Goal: Transaction & Acquisition: Purchase product/service

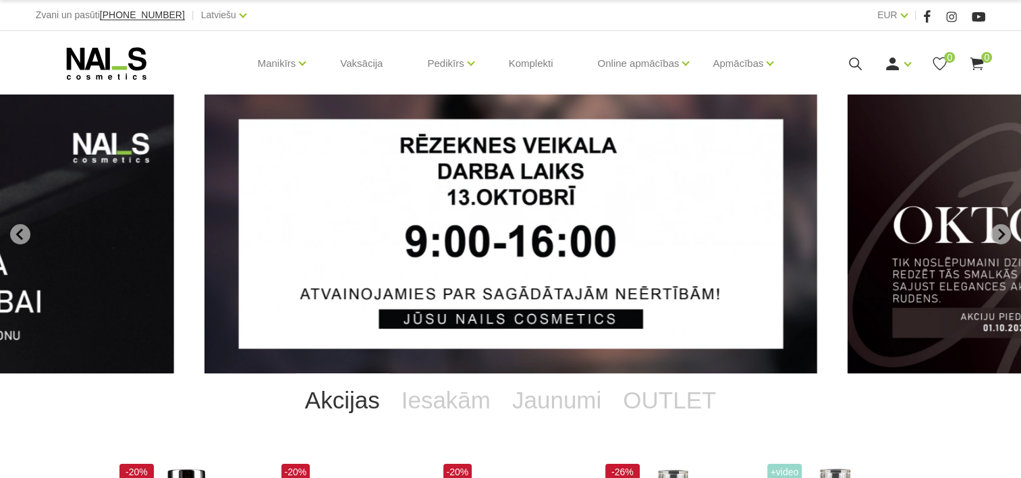
click at [861, 60] on icon at bounding box center [855, 63] width 17 height 17
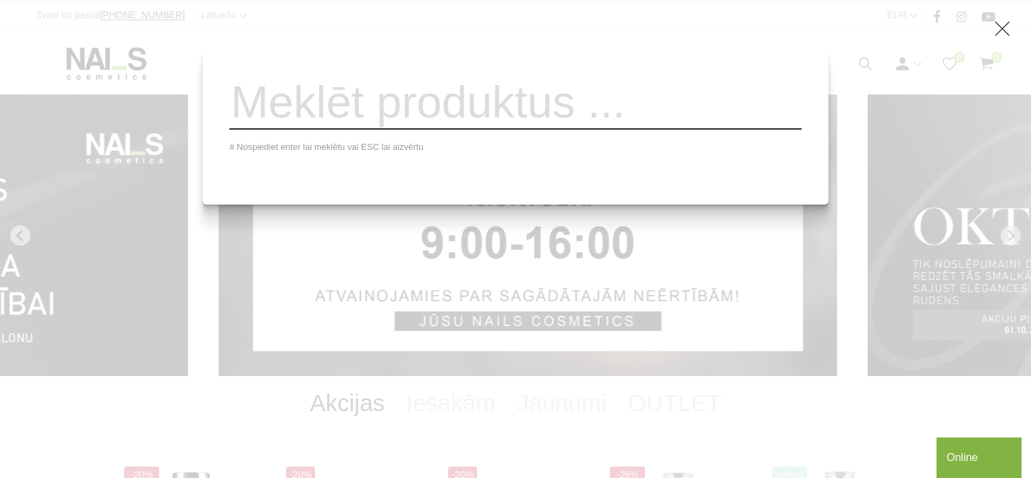
paste input "551Q"
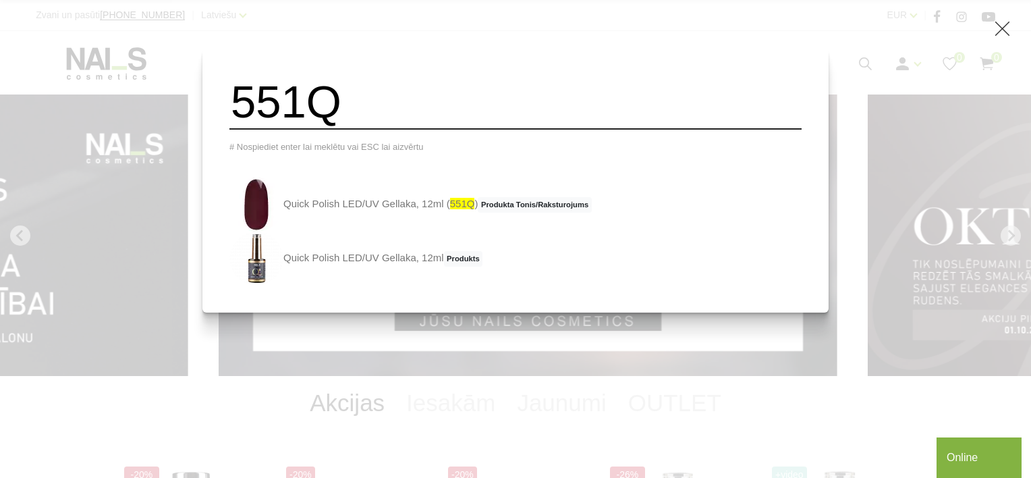
type input "551Q"
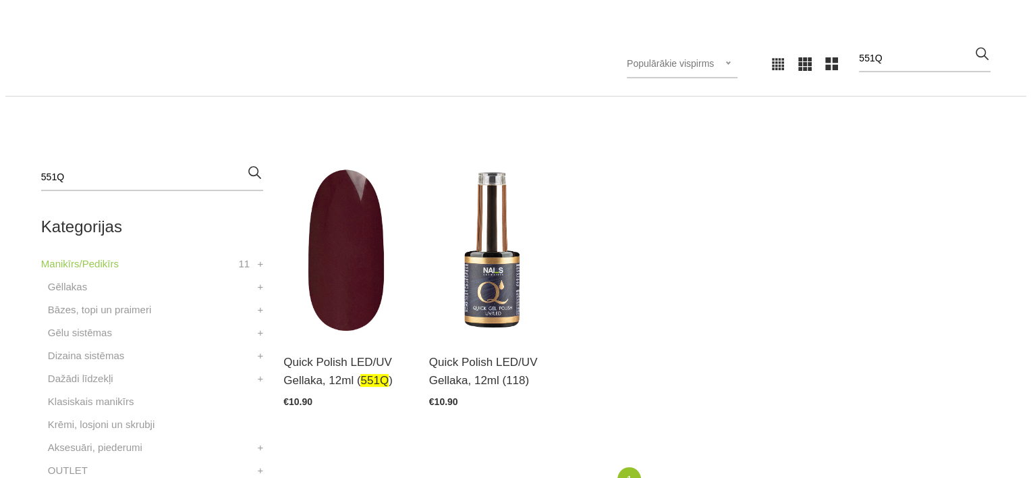
scroll to position [337, 0]
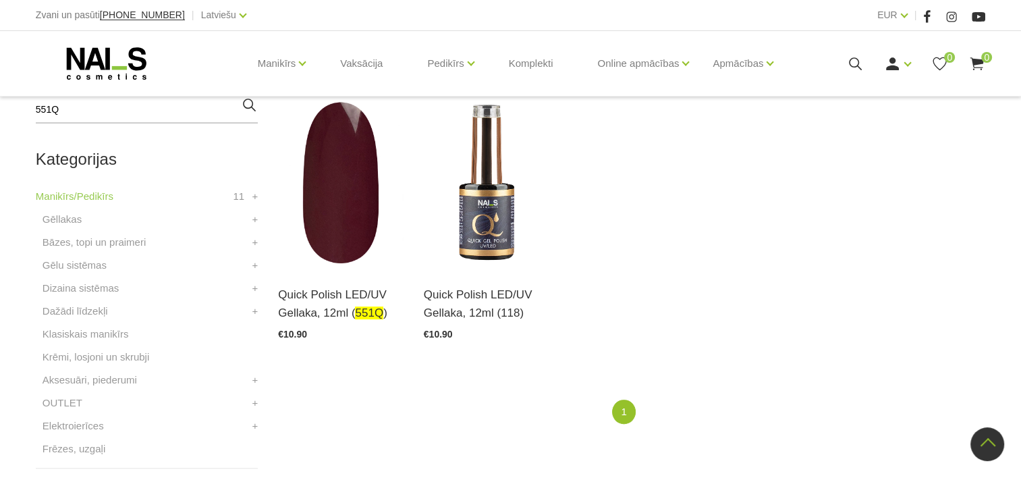
click at [853, 65] on icon at bounding box center [855, 63] width 17 height 17
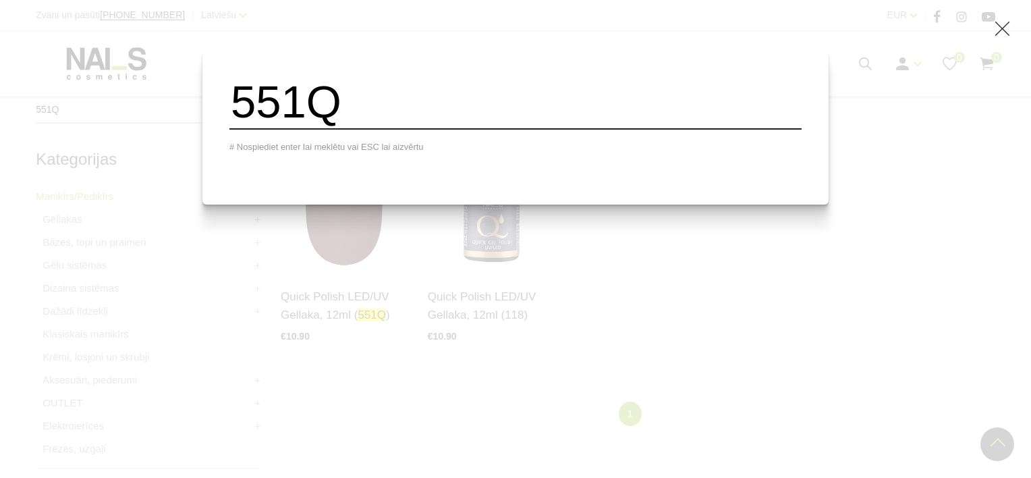
paste input "406Q"
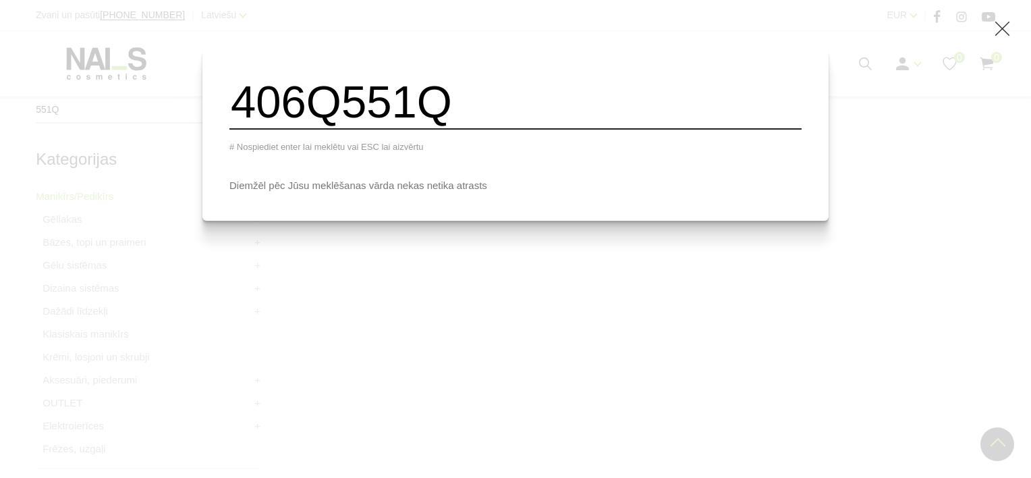
drag, startPoint x: 530, startPoint y: 98, endPoint x: 187, endPoint y: 92, distance: 343.4
click at [187, 92] on div "406Q551Q # Nospiediet enter lai meklētu vai ESC lai aizvērtu Diemžēl pēc Jūsu m…" at bounding box center [515, 239] width 1031 height 478
paste input "search"
type input "406Q"
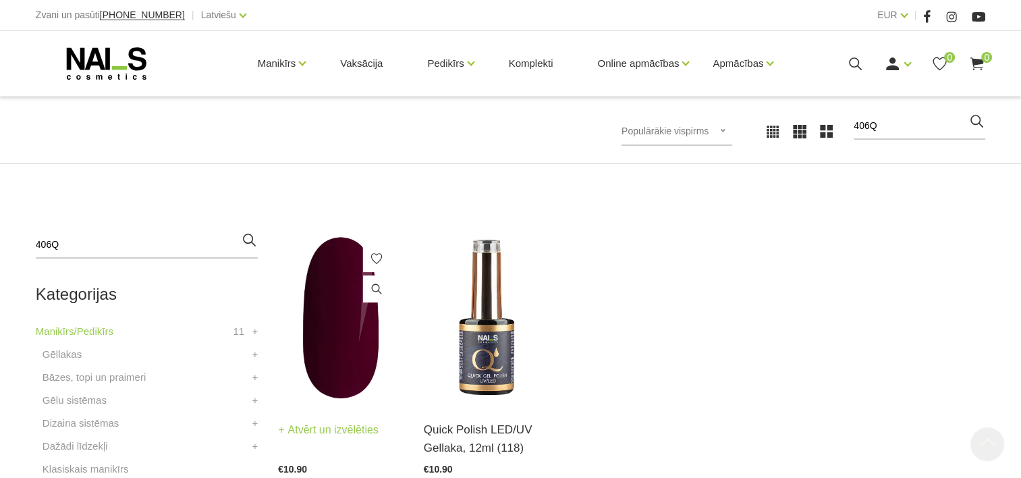
scroll to position [337, 0]
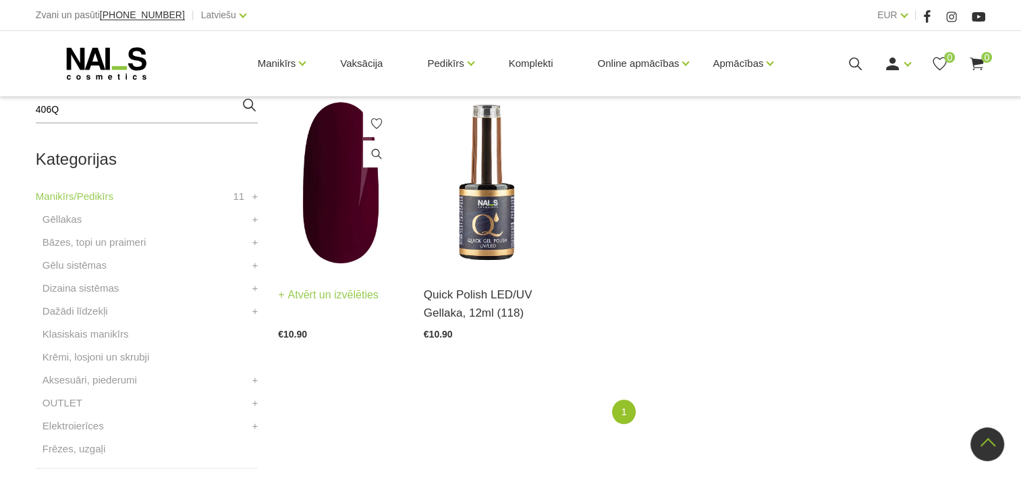
click at [335, 208] on img at bounding box center [340, 182] width 125 height 172
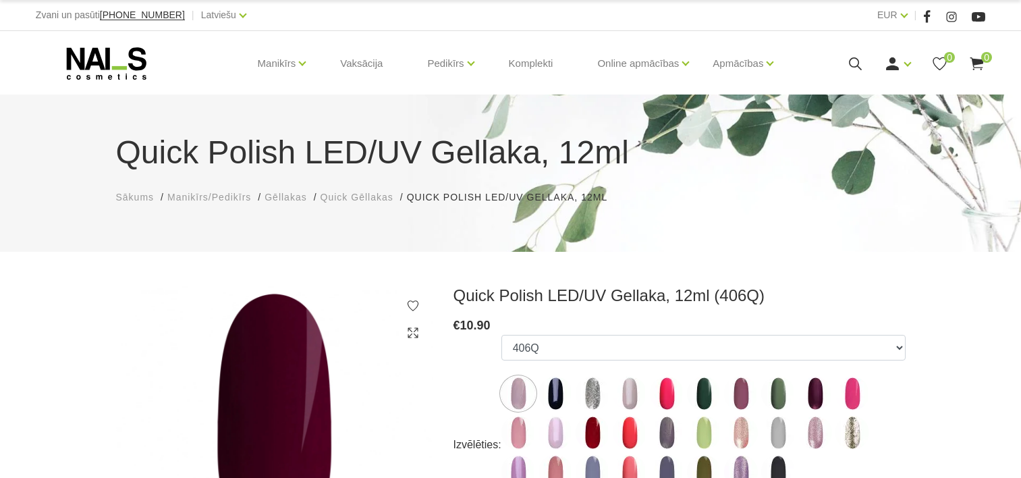
select select "4372"
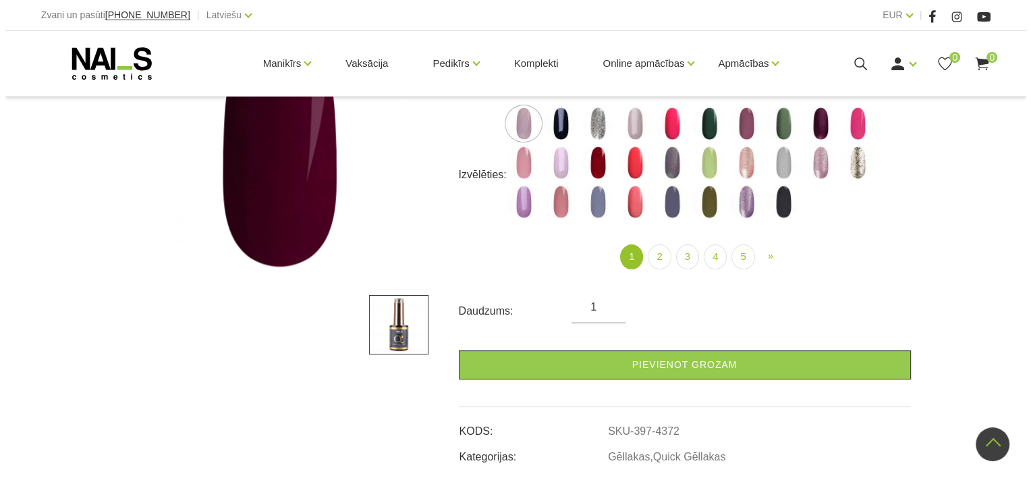
scroll to position [202, 0]
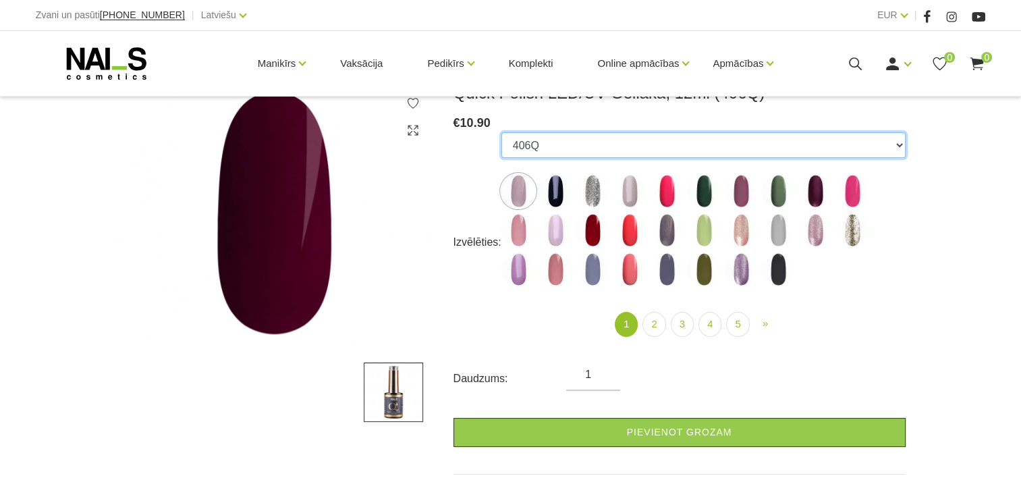
click at [555, 148] on select "462Q 401Q 443Q 445Q 569Q 560Q 552Q 568Q 510Q 413Q 529Q 484Q 511Q 565Q 459Q 538Q…" at bounding box center [703, 145] width 404 height 26
click at [548, 143] on select "462Q 401Q 443Q 445Q 569Q 560Q 552Q 568Q 510Q 413Q 529Q 484Q 511Q 565Q 459Q 538Q…" at bounding box center [703, 145] width 404 height 26
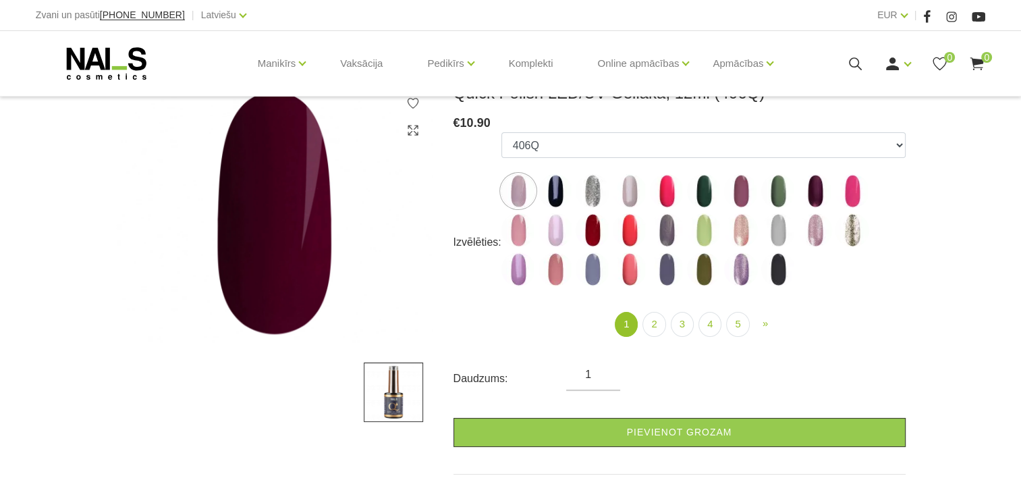
click at [857, 61] on icon at bounding box center [855, 63] width 17 height 17
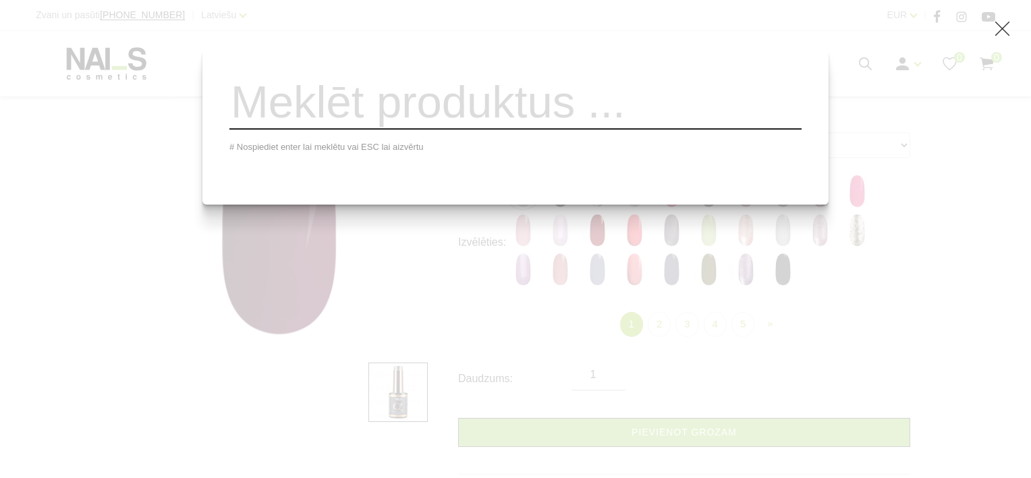
paste input "1013"
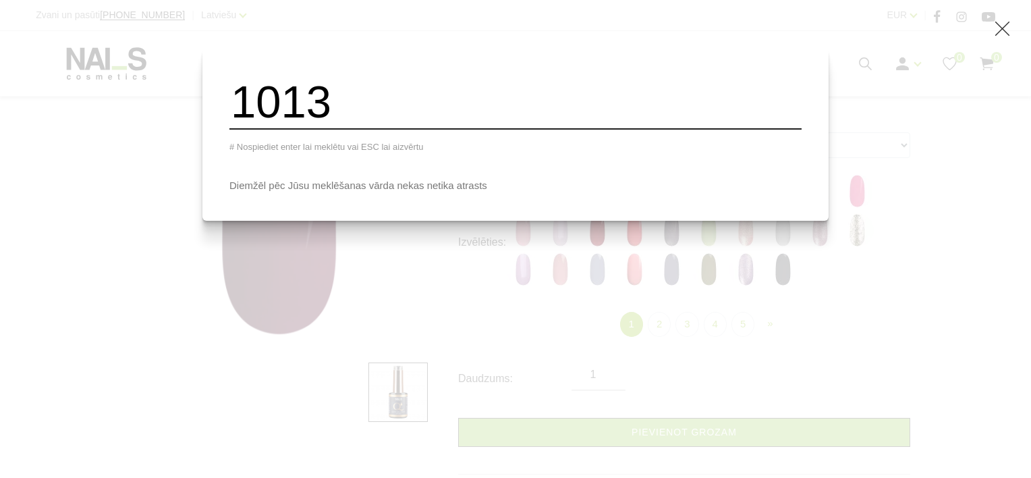
type input "1013"
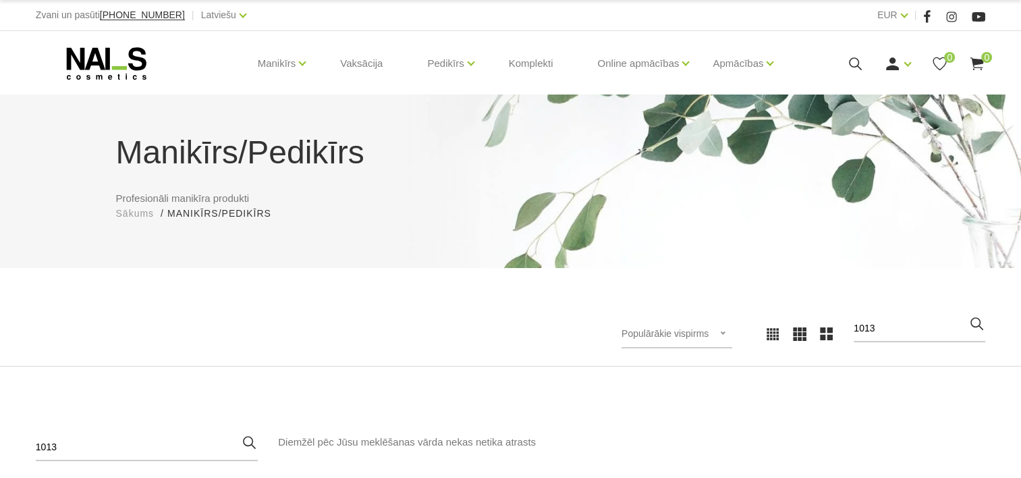
click at [854, 57] on use at bounding box center [855, 63] width 13 height 13
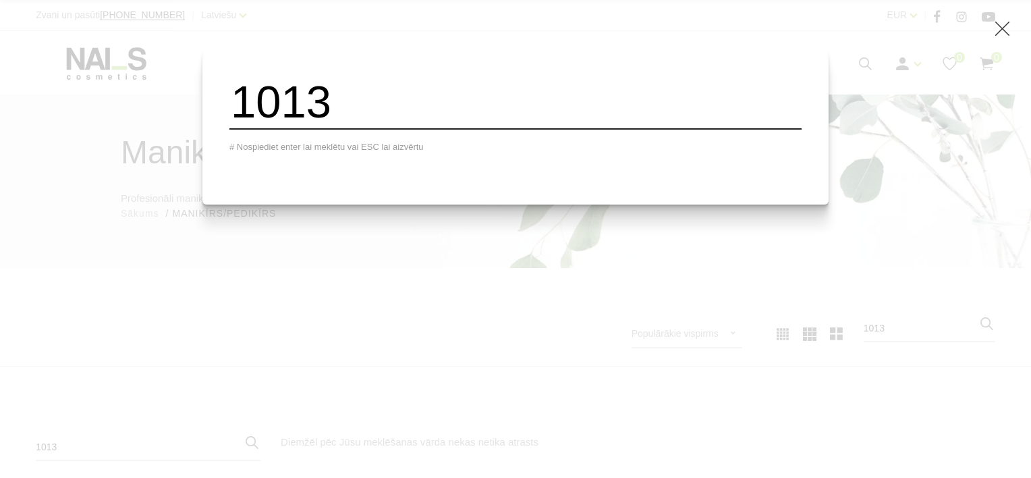
click at [548, 129] on input "1013" at bounding box center [515, 102] width 572 height 55
click at [423, 129] on input "1013" at bounding box center [515, 102] width 572 height 55
drag, startPoint x: 330, startPoint y: 107, endPoint x: 227, endPoint y: 102, distance: 103.4
click at [227, 102] on div "1013 # Nospiediet enter lai meklētu vai ESC lai aizvērtu" at bounding box center [515, 239] width 1031 height 478
paste input "+ vitrage"
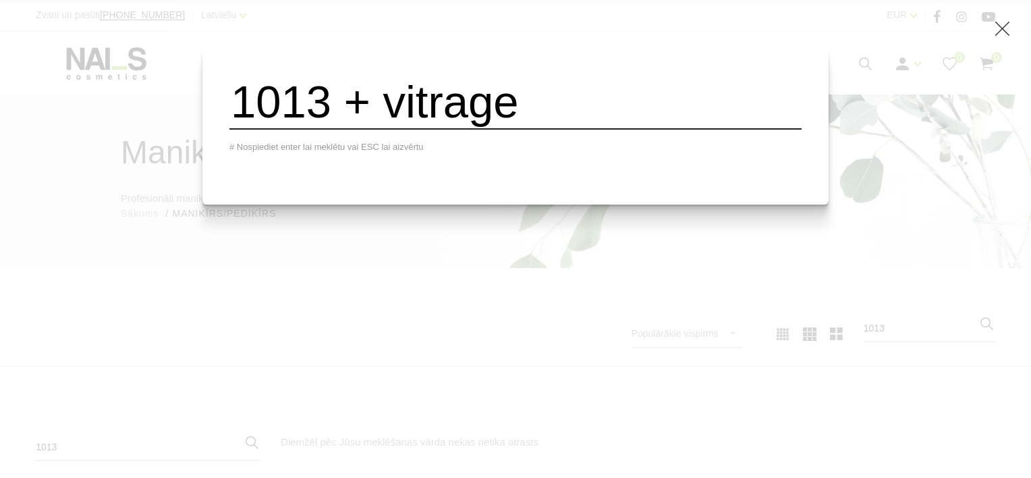
type input "1013 + vitrage"
click at [1002, 28] on icon at bounding box center [1002, 28] width 17 height 17
